Goal: Information Seeking & Learning: Learn about a topic

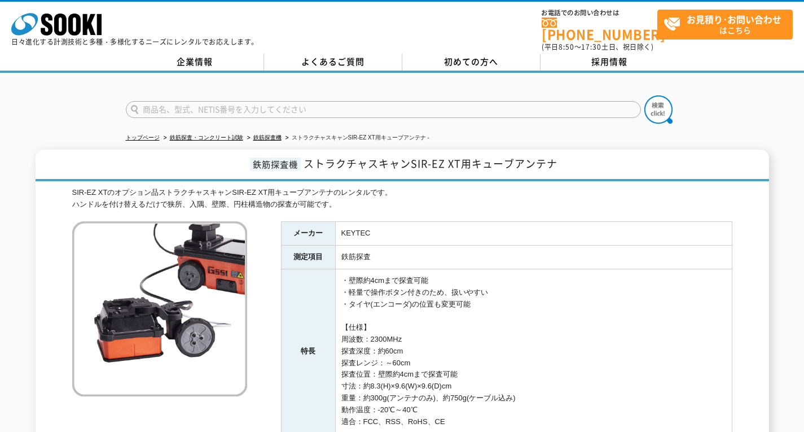
scroll to position [56, 0]
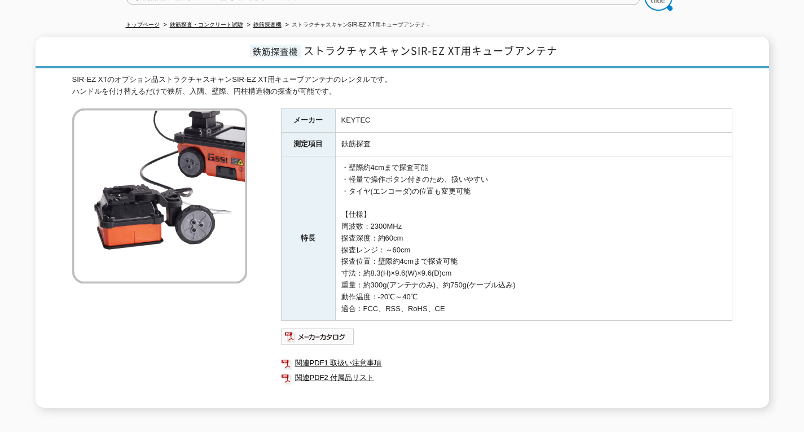
scroll to position [169, 0]
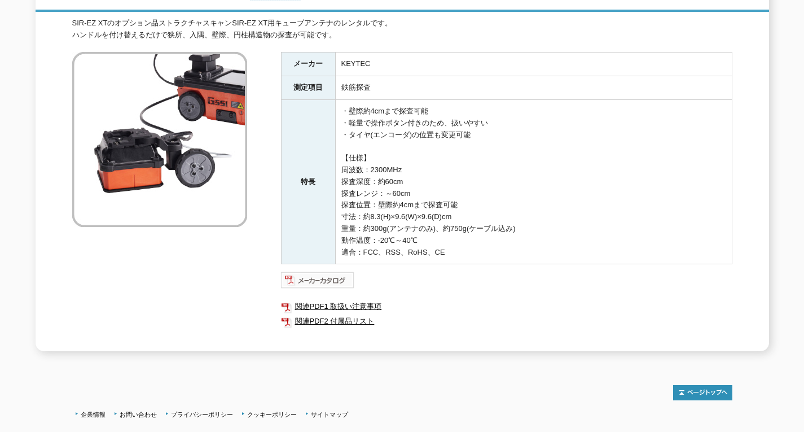
click at [323, 274] on img at bounding box center [318, 280] width 74 height 18
